Goal: Book appointment/travel/reservation

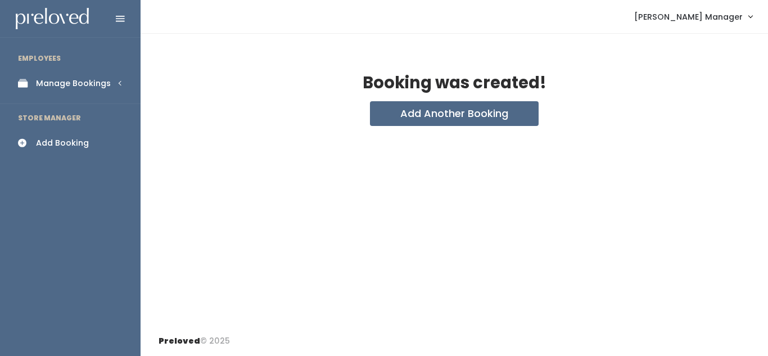
click at [42, 142] on div "Add Booking" at bounding box center [62, 143] width 53 height 12
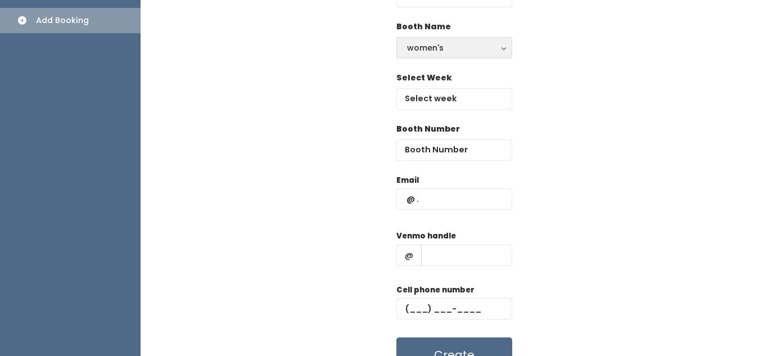
scroll to position [125, 0]
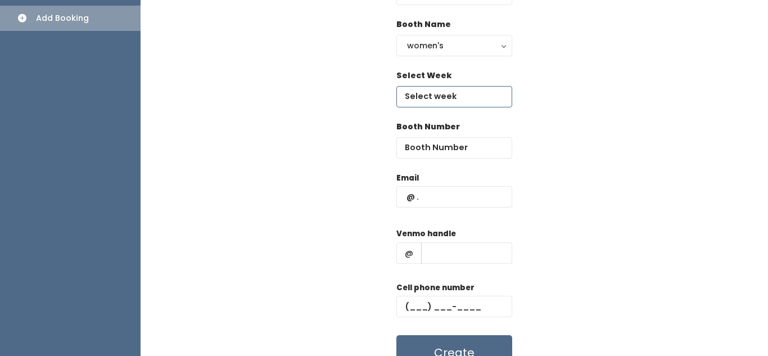
click at [449, 96] on input "text" at bounding box center [454, 96] width 116 height 21
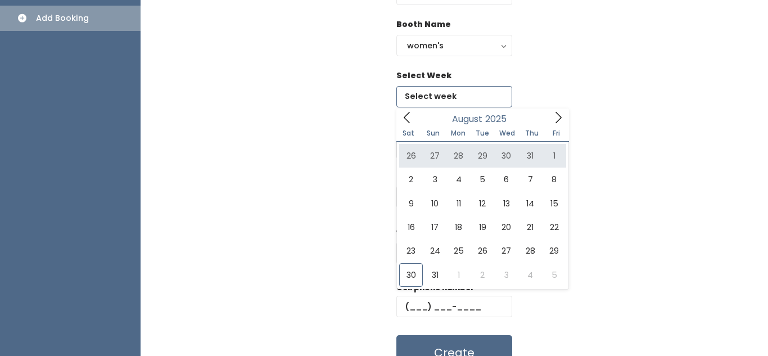
click at [561, 118] on icon at bounding box center [558, 117] width 12 height 12
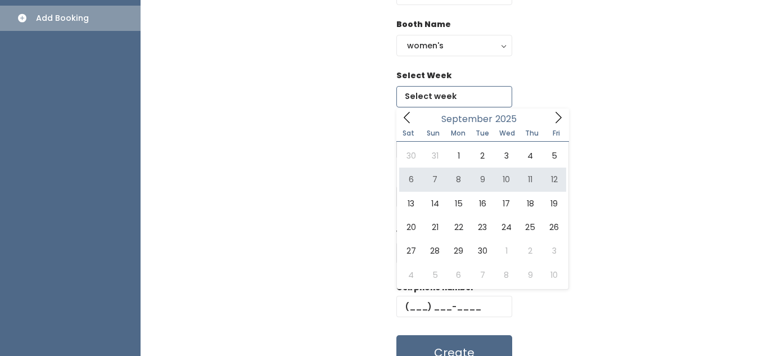
type input "September 6 to September 12"
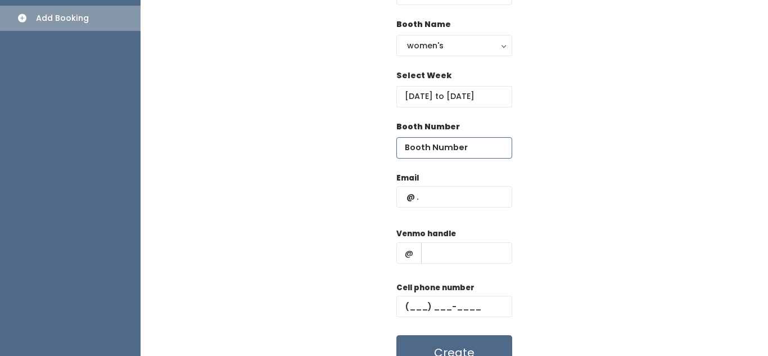
click at [441, 144] on input "number" at bounding box center [454, 147] width 116 height 21
type input "17"
click at [423, 200] on input "text" at bounding box center [454, 196] width 116 height 21
type input "m"
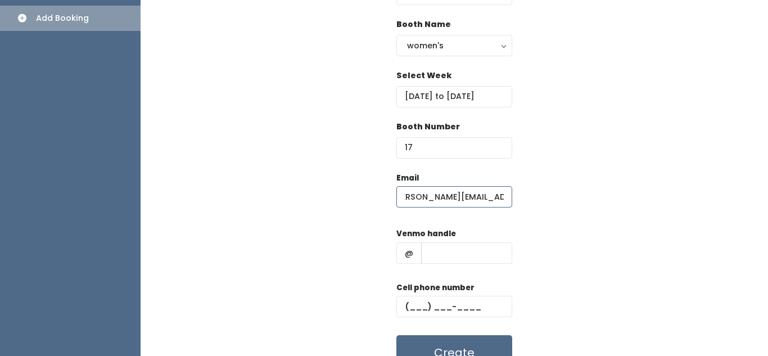
scroll to position [0, 21]
type input "[PERSON_NAME][EMAIL_ADDRESS][PERSON_NAME][DOMAIN_NAME]"
click at [446, 251] on input "text" at bounding box center [466, 252] width 91 height 21
type input "1111"
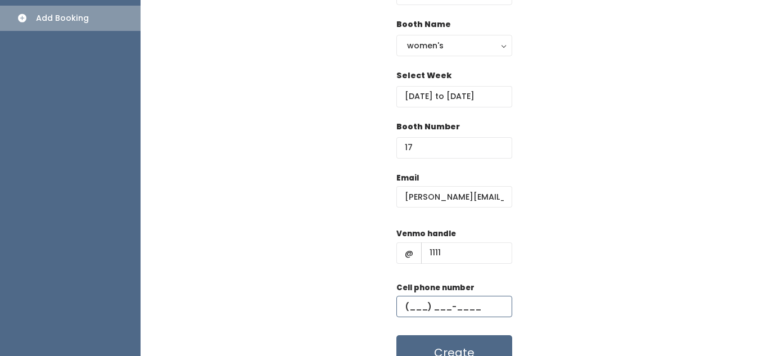
click at [425, 300] on input "text" at bounding box center [454, 306] width 116 height 21
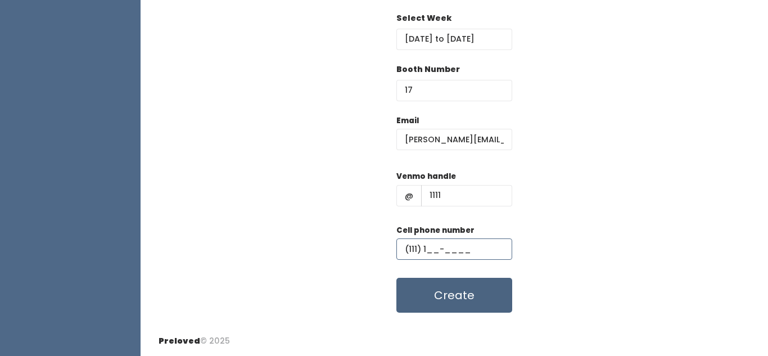
type input "(111) 1__-____"
click at [447, 294] on button "Create" at bounding box center [454, 295] width 116 height 35
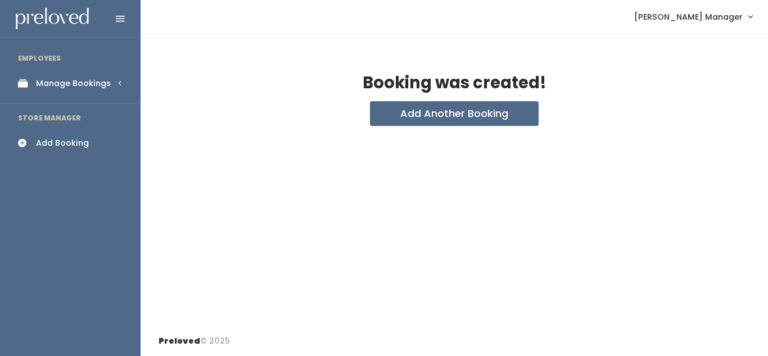
click at [94, 75] on link "Manage Bookings" at bounding box center [70, 83] width 141 height 25
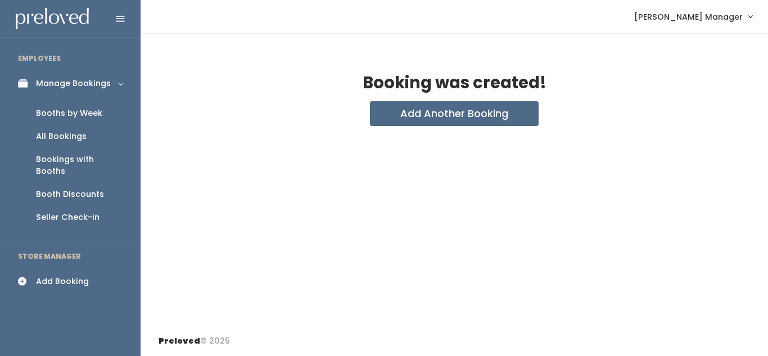
click at [59, 90] on link "Manage Bookings" at bounding box center [70, 83] width 141 height 25
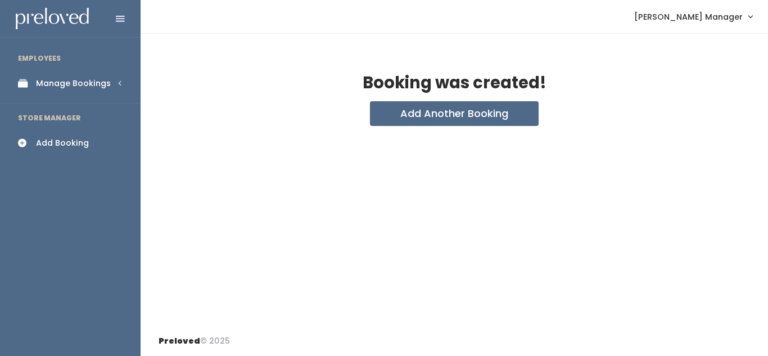
click at [90, 79] on div "Manage Bookings" at bounding box center [73, 84] width 75 height 12
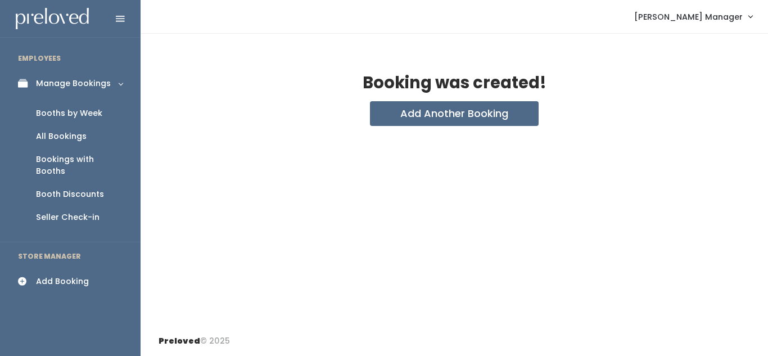
click at [89, 112] on div "Booths by Week" at bounding box center [69, 113] width 66 height 12
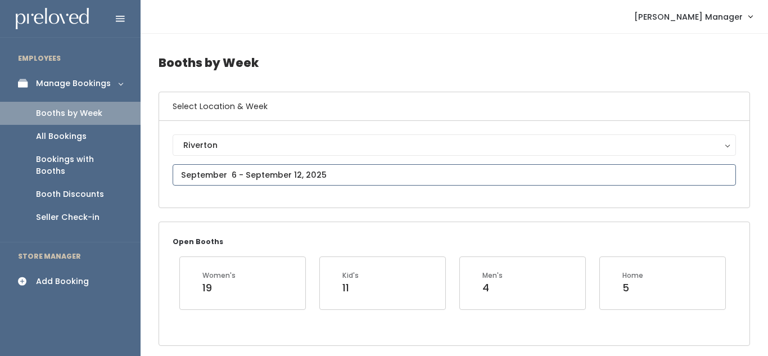
click at [225, 175] on input "text" at bounding box center [454, 174] width 563 height 21
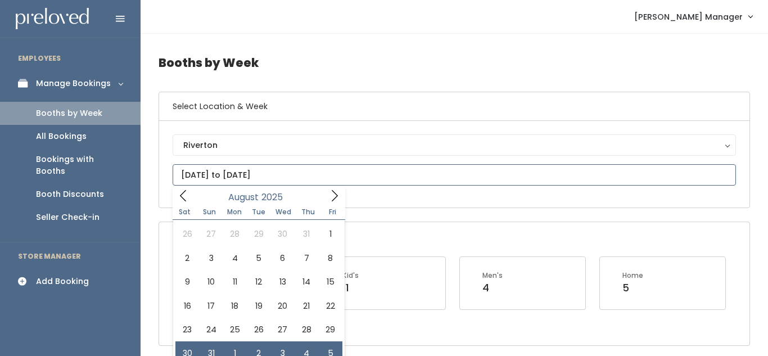
click at [296, 178] on input "August 30 to September 5" at bounding box center [454, 174] width 563 height 21
type input "August 30 to September 5"
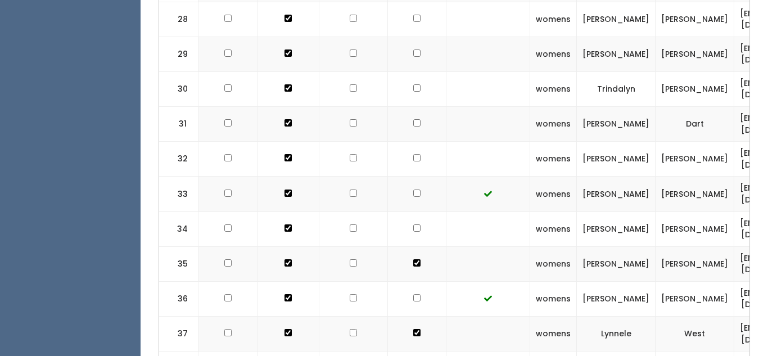
scroll to position [1443, 0]
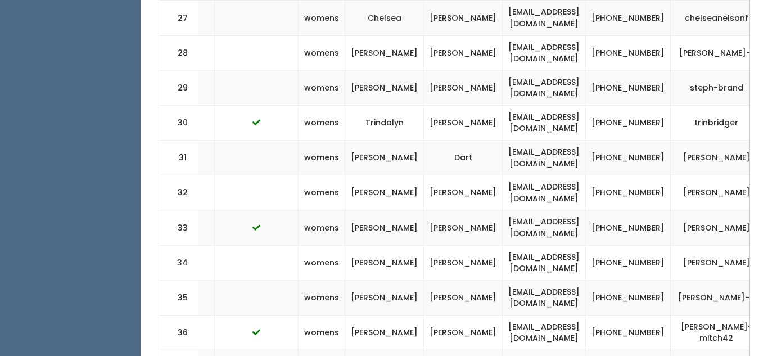
scroll to position [0, 266]
